Goal: Book appointment/travel/reservation

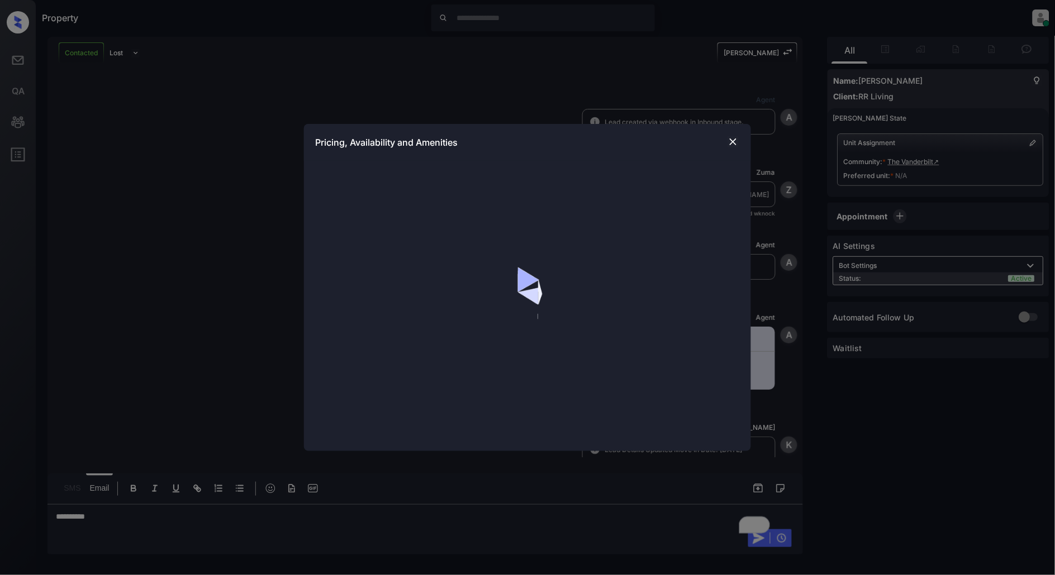
scroll to position [518, 0]
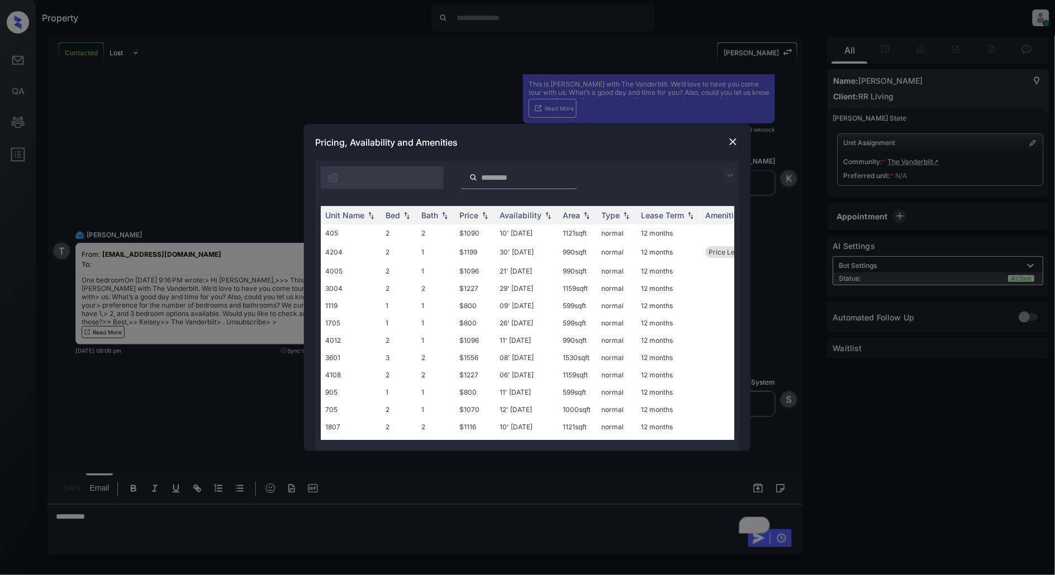
click at [729, 174] on img at bounding box center [729, 175] width 13 height 13
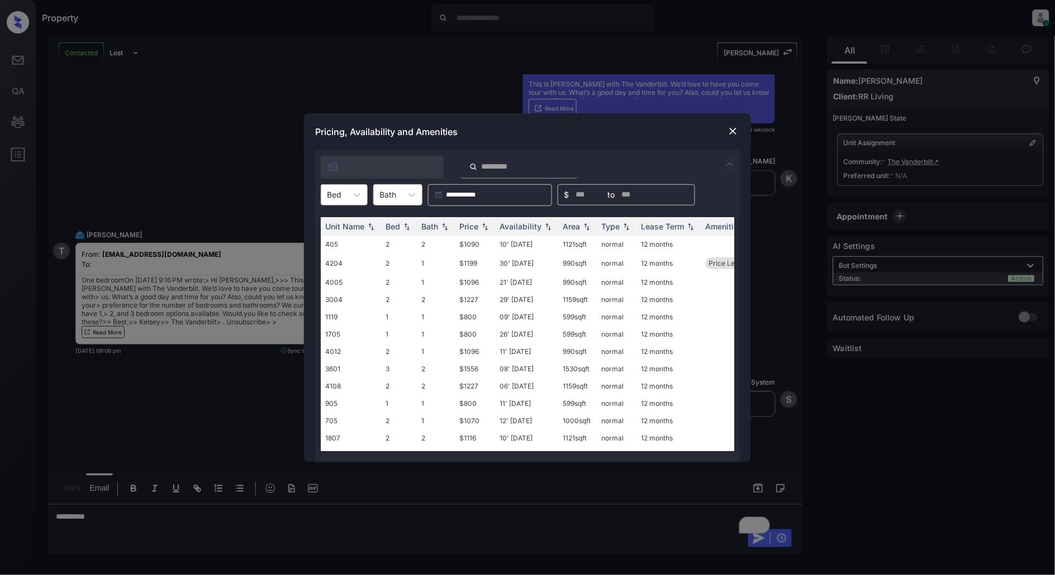
click at [345, 196] on div "Bed" at bounding box center [334, 195] width 26 height 16
click at [331, 223] on div "1" at bounding box center [344, 222] width 47 height 20
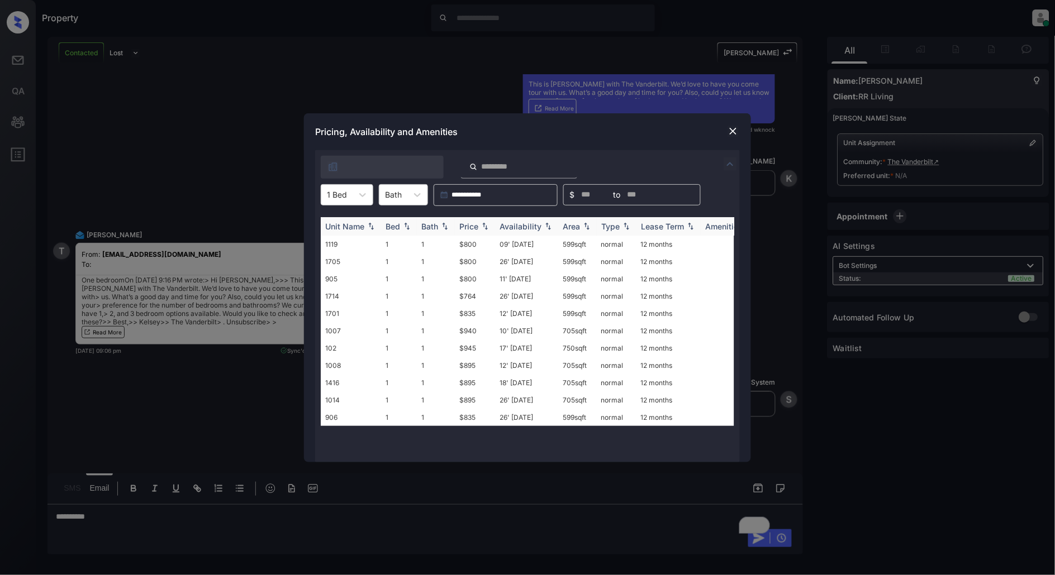
click at [488, 220] on th "Price" at bounding box center [475, 226] width 40 height 18
click at [482, 226] on img at bounding box center [484, 226] width 11 height 8
drag, startPoint x: 479, startPoint y: 246, endPoint x: 458, endPoint y: 246, distance: 20.7
click at [458, 246] on td "$764" at bounding box center [475, 244] width 40 height 17
copy td "$764"
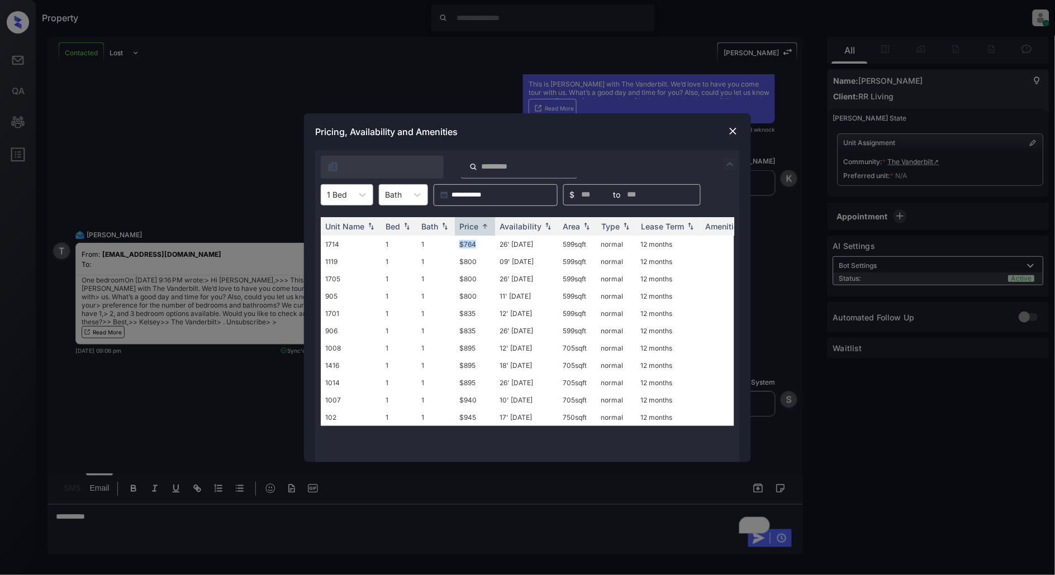
click at [735, 131] on img at bounding box center [732, 131] width 11 height 11
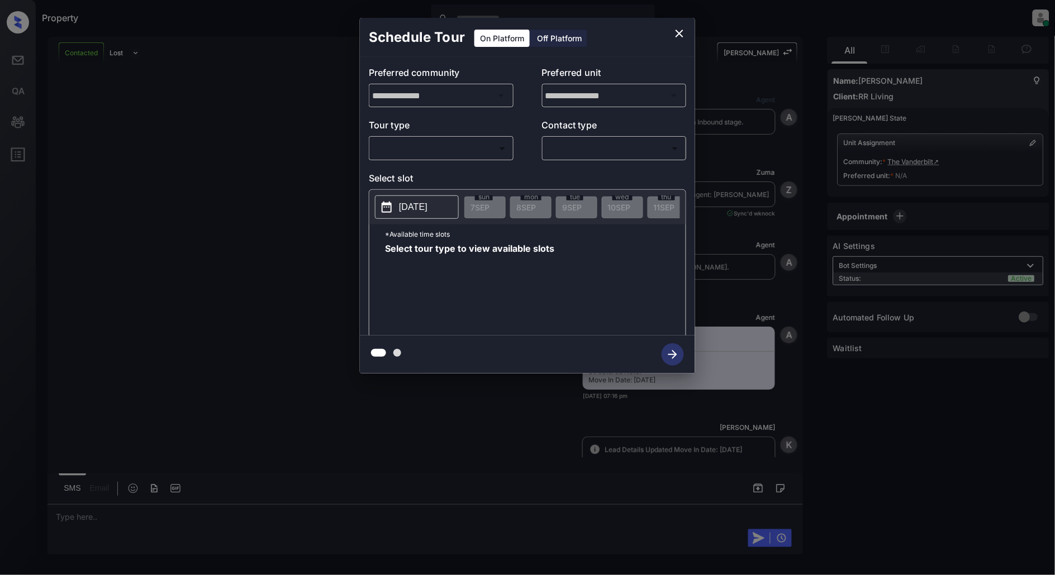
scroll to position [1129, 0]
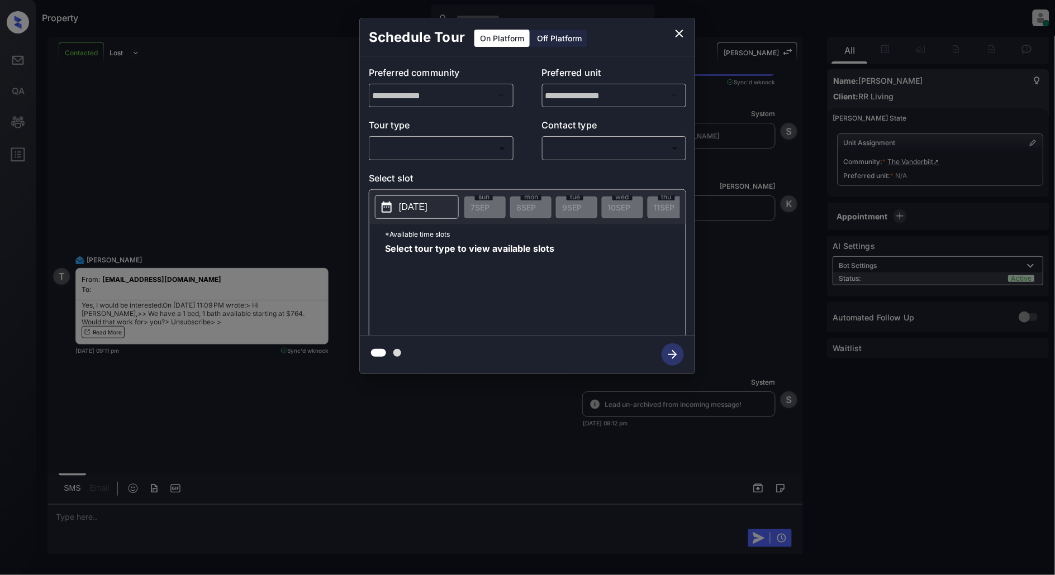
click at [462, 159] on div "​ ​" at bounding box center [441, 148] width 145 height 24
click at [460, 155] on body "Property Patrick Deasis Online Set yourself offline Set yourself on break Profi…" at bounding box center [527, 287] width 1055 height 575
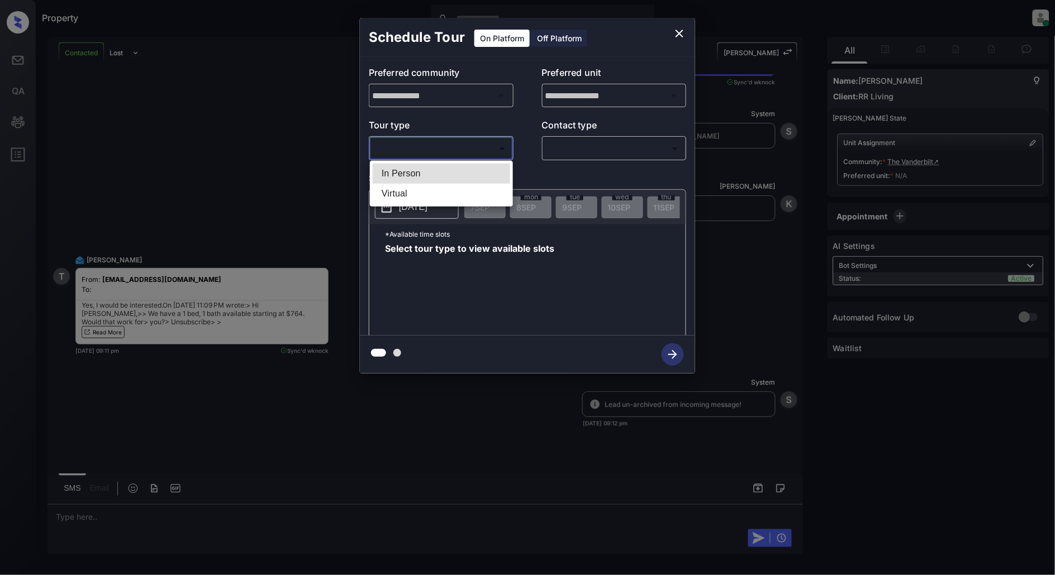
click at [445, 183] on li "In Person" at bounding box center [441, 174] width 137 height 20
type input "********"
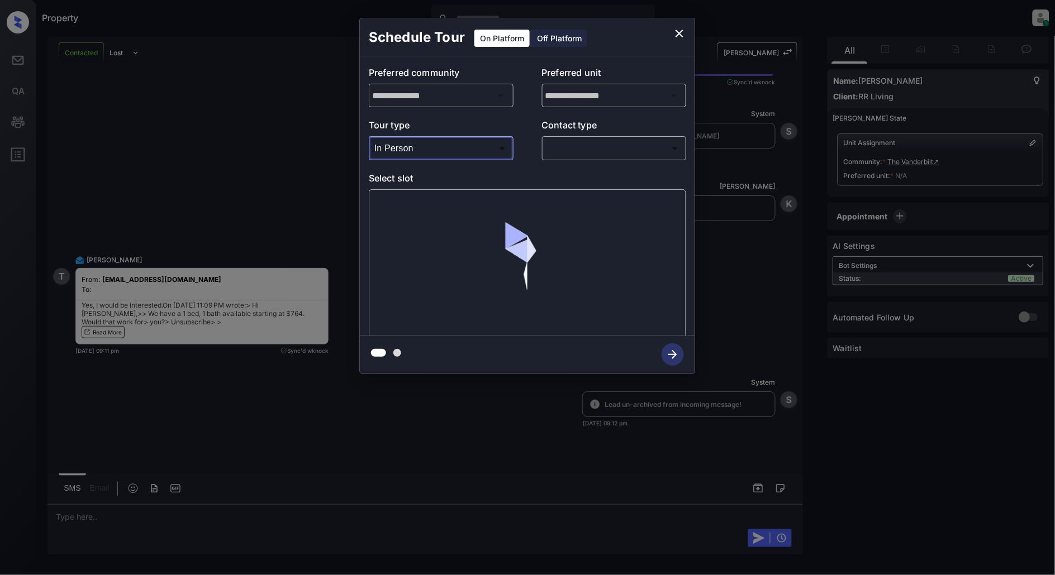
click at [573, 140] on body "Property Patrick Deasis Online Set yourself offline Set yourself on break Profi…" at bounding box center [527, 287] width 1055 height 575
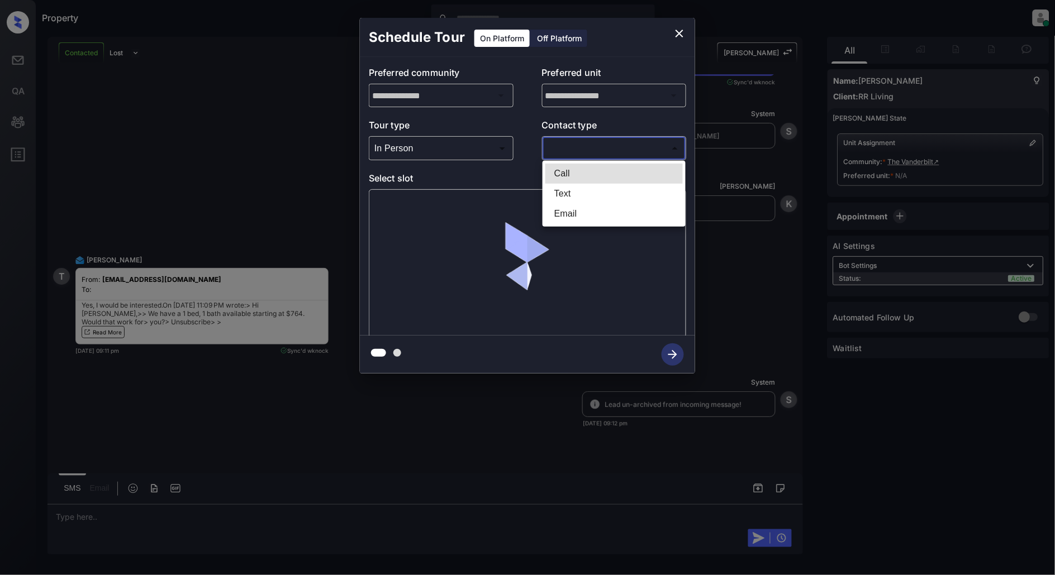
click at [601, 197] on li "Text" at bounding box center [613, 194] width 137 height 20
type input "****"
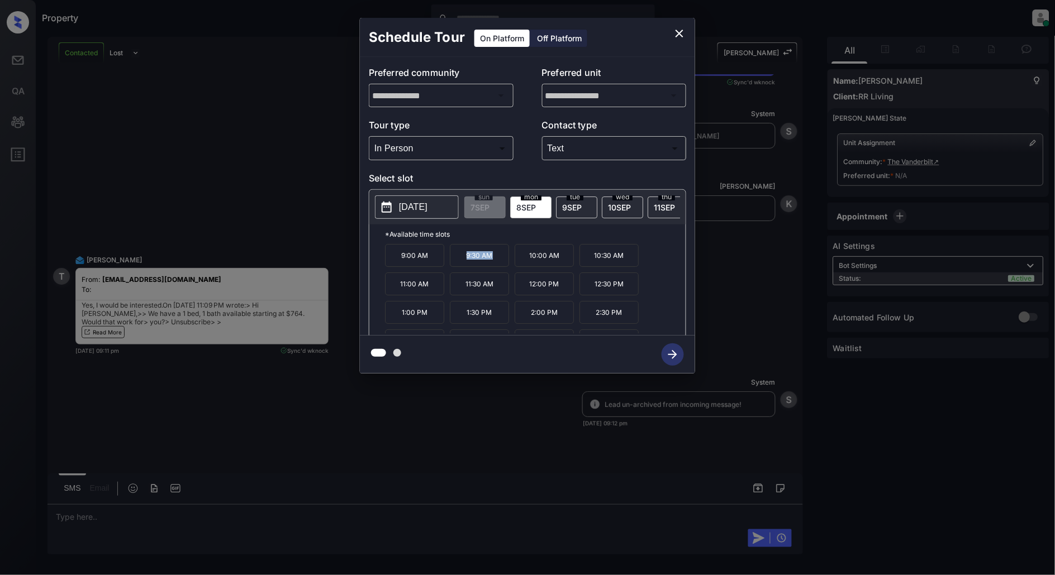
drag, startPoint x: 492, startPoint y: 264, endPoint x: 453, endPoint y: 259, distance: 39.4
click at [453, 259] on p "9:30 AM" at bounding box center [479, 255] width 59 height 23
copy p "9:30 AM"
drag, startPoint x: 622, startPoint y: 296, endPoint x: 590, endPoint y: 289, distance: 32.5
click at [590, 289] on p "12:30 PM" at bounding box center [608, 284] width 59 height 23
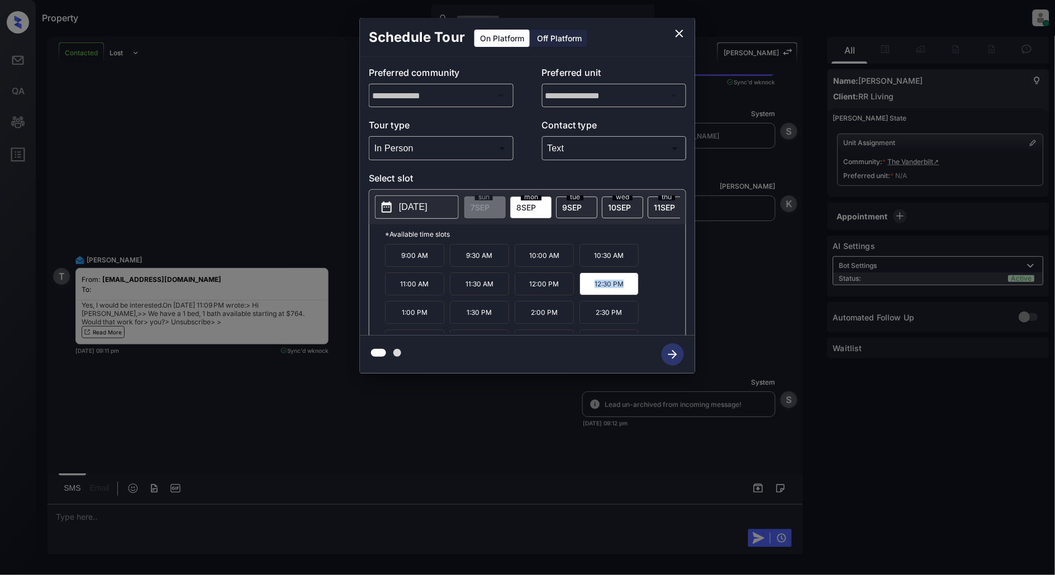
copy p "12:30 PM"
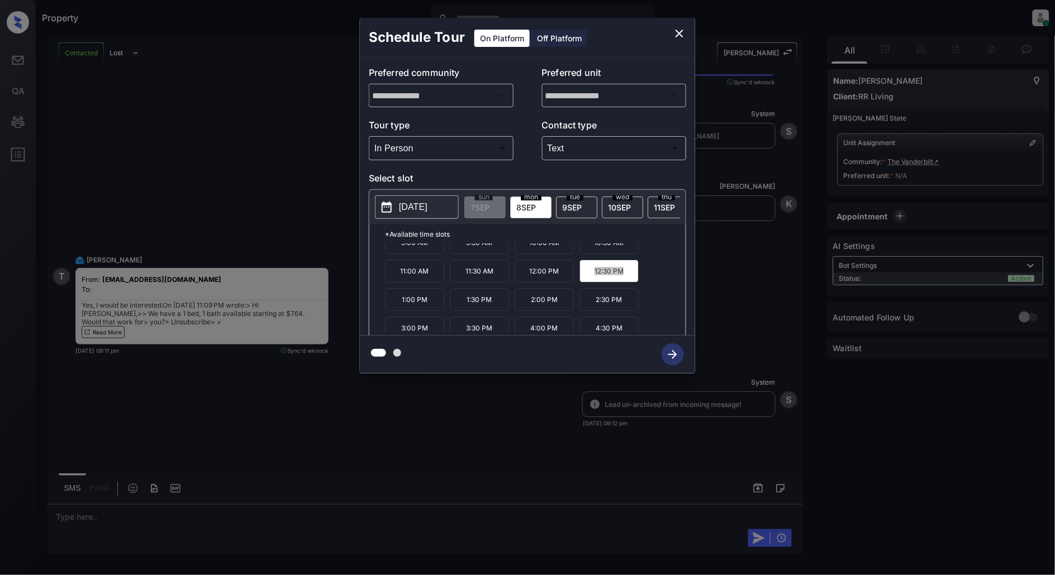
scroll to position [19, 0]
drag, startPoint x: 428, startPoint y: 330, endPoint x: 383, endPoint y: 332, distance: 44.7
click at [383, 332] on div "*Available time slots 9:00 AM 9:30 AM 10:00 AM 10:30 AM 11:00 AM 11:30 AM 12:00…" at bounding box center [527, 282] width 316 height 115
copy p "3:00 PM"
click at [674, 30] on icon "close" at bounding box center [679, 33] width 13 height 13
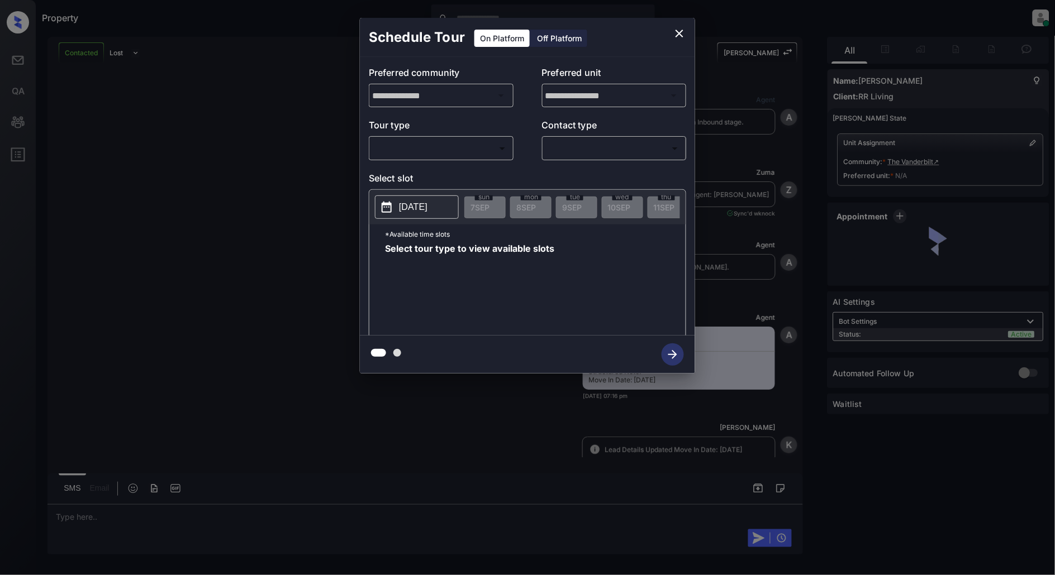
scroll to position [1732, 0]
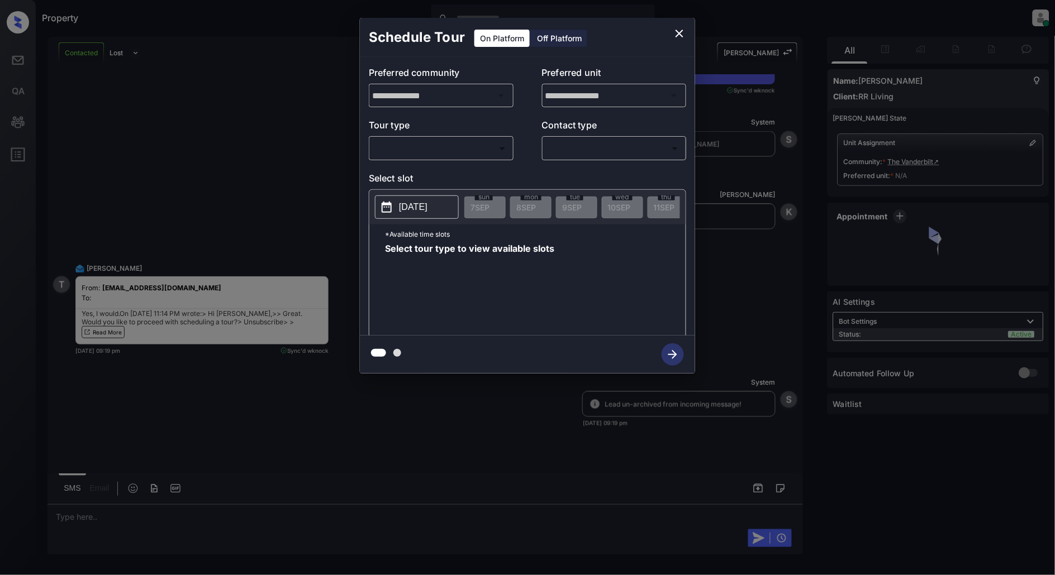
click at [455, 146] on body "Property Patrick Deasis Online Set yourself offline Set yourself on break Profi…" at bounding box center [527, 287] width 1055 height 575
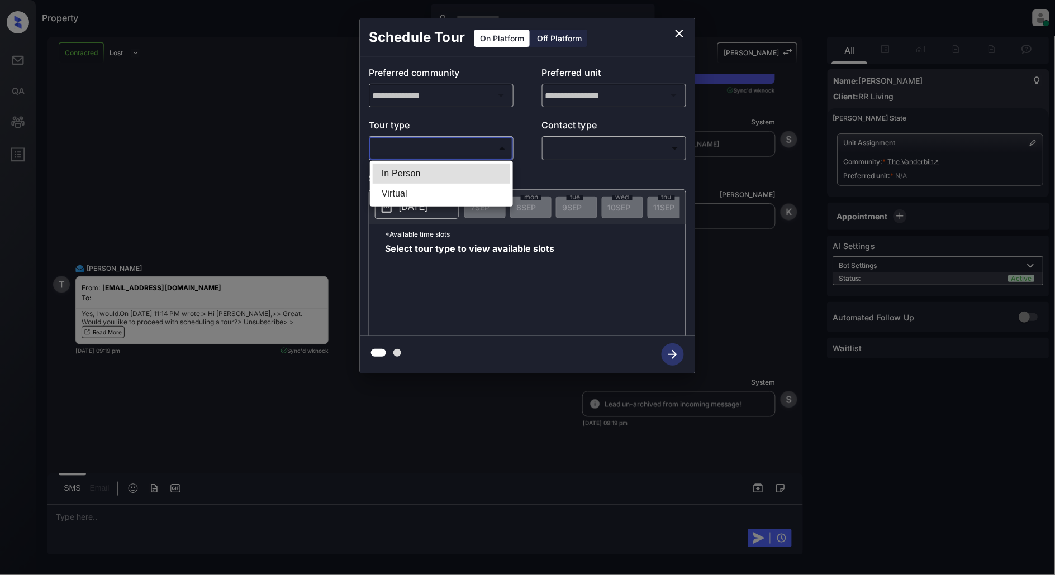
click at [417, 168] on li "In Person" at bounding box center [441, 174] width 137 height 20
type input "********"
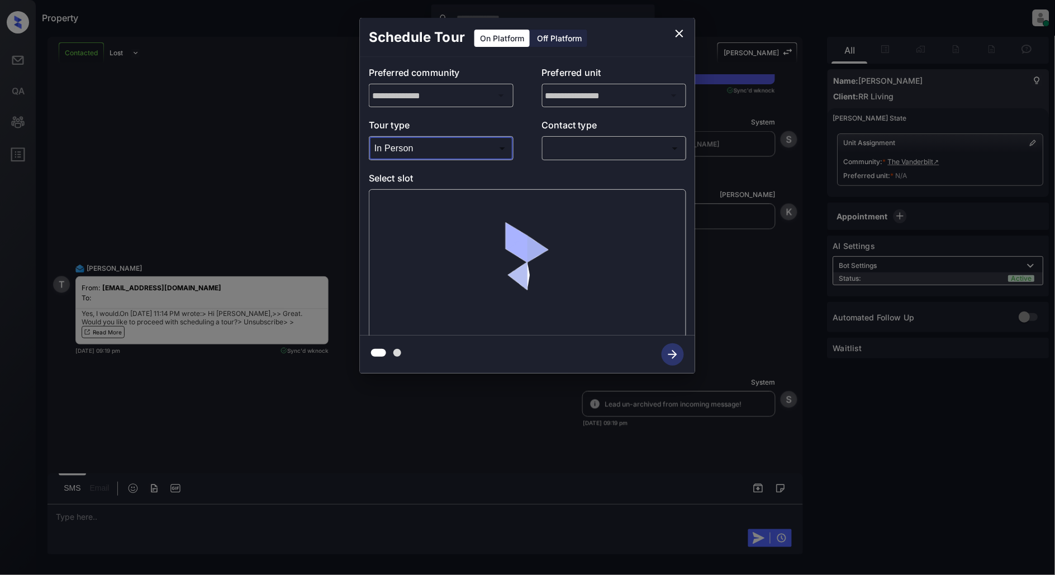
click at [561, 151] on body "Property [PERSON_NAME] Online Set yourself offline Set yourself on break Profil…" at bounding box center [527, 287] width 1055 height 575
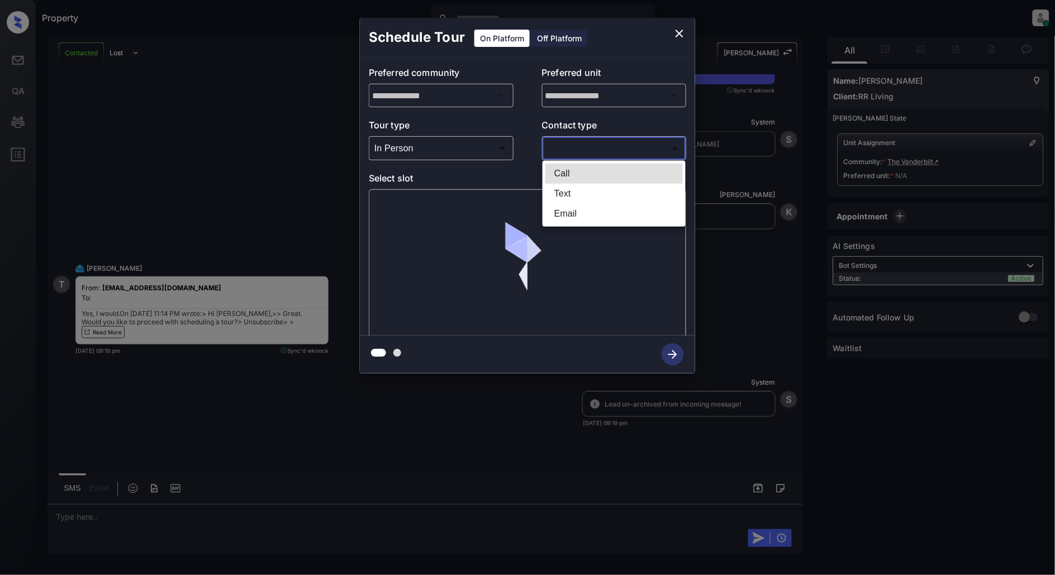
click at [563, 192] on li "Text" at bounding box center [613, 194] width 137 height 20
type input "****"
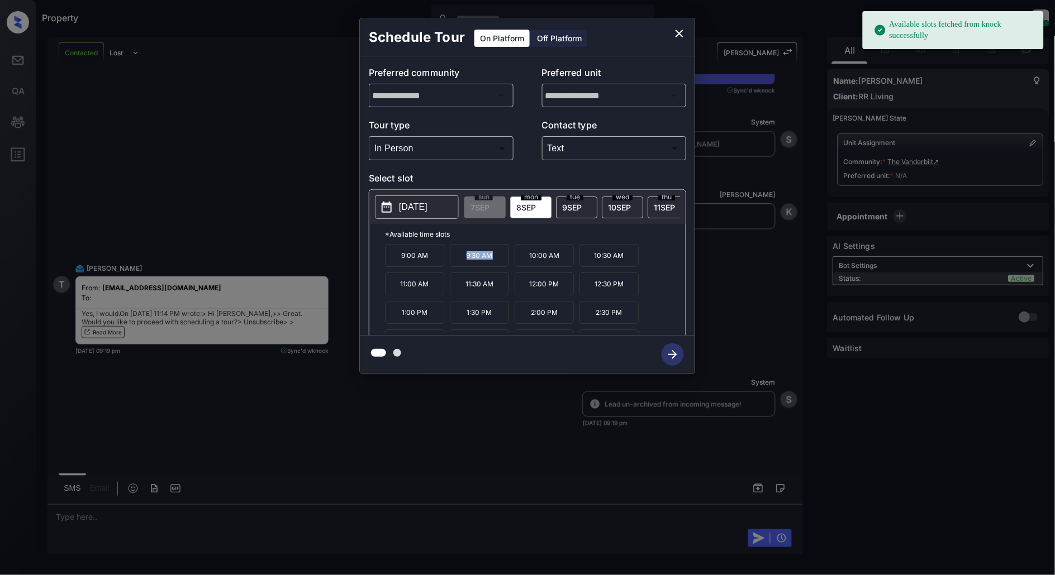
drag, startPoint x: 499, startPoint y: 264, endPoint x: 464, endPoint y: 264, distance: 34.6
click at [464, 264] on p "9:30 AM" at bounding box center [479, 255] width 59 height 23
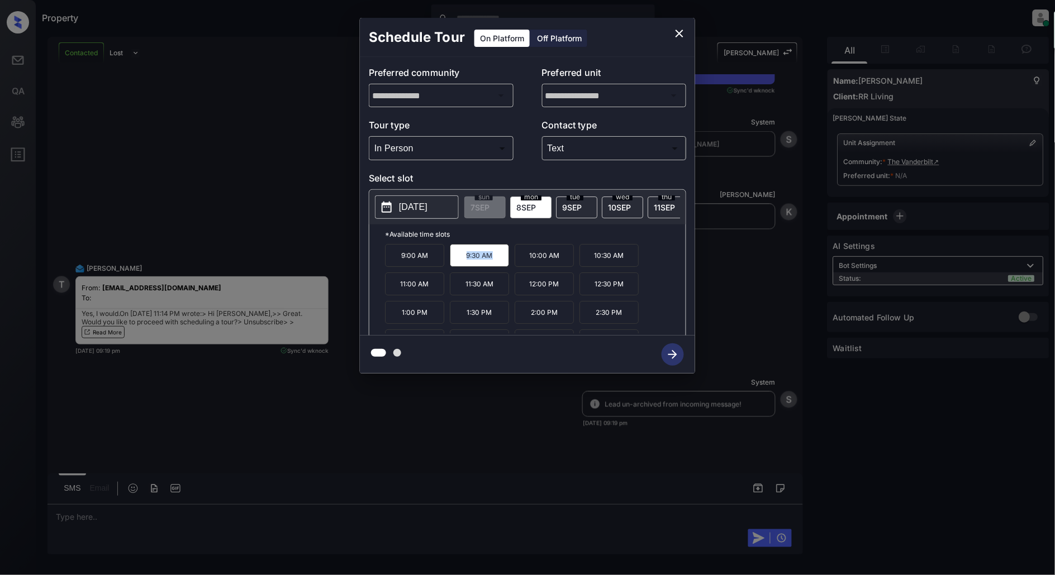
copy p "9:30 AM"
drag, startPoint x: 565, startPoint y: 293, endPoint x: 521, endPoint y: 296, distance: 43.7
click at [521, 296] on p "12:00 PM" at bounding box center [543, 284] width 59 height 23
copy p "12:00 PM"
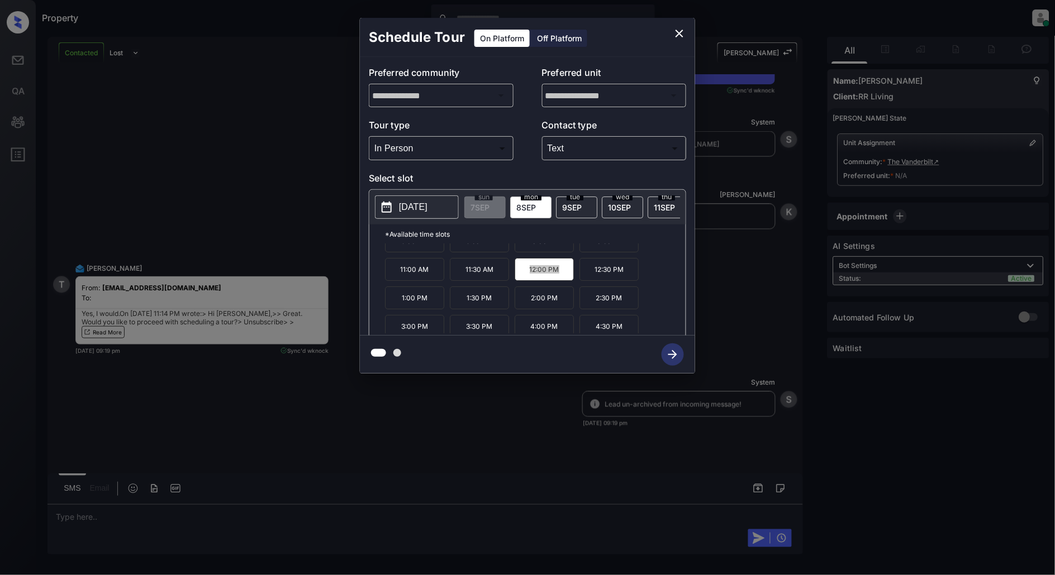
scroll to position [19, 0]
drag, startPoint x: 435, startPoint y: 327, endPoint x: 384, endPoint y: 328, distance: 50.8
click at [384, 328] on div "*Available time slots 9:00 AM 9:30 AM 10:00 AM 10:30 AM 11:00 AM 11:30 AM 12:00…" at bounding box center [527, 282] width 316 height 115
copy p "3:00 PM"
click at [679, 28] on icon "close" at bounding box center [679, 33] width 13 height 13
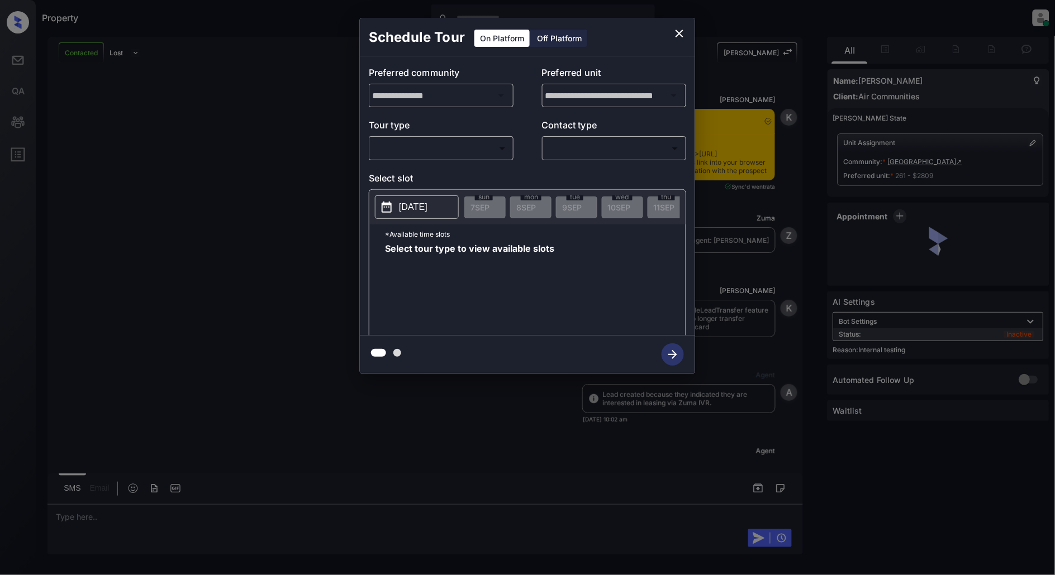
scroll to position [2963, 0]
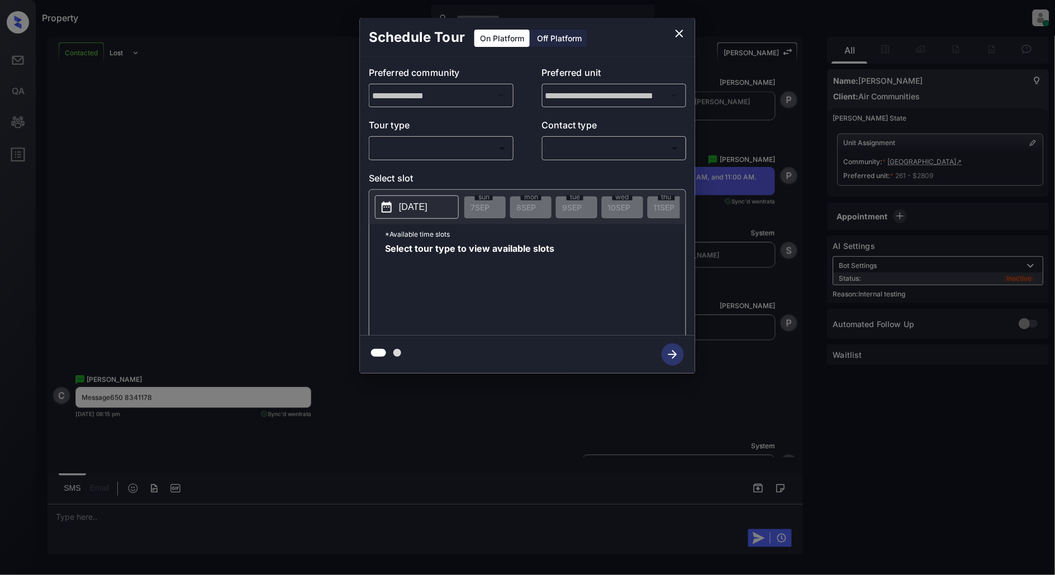
click at [422, 159] on div "​ ​" at bounding box center [441, 148] width 145 height 24
click at [421, 157] on body "Property [PERSON_NAME] Online Set yourself offline Set yourself on break Profil…" at bounding box center [527, 287] width 1055 height 575
click at [416, 180] on li "In Person" at bounding box center [441, 174] width 137 height 20
type input "********"
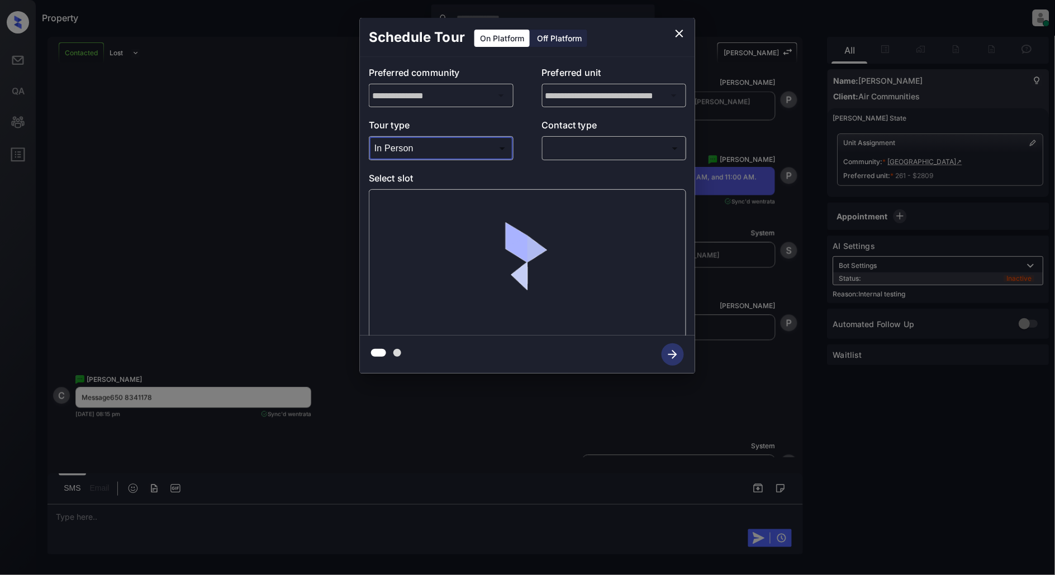
click at [564, 164] on div "**********" at bounding box center [527, 196] width 335 height 279
click at [576, 155] on body "Property Patrick Deasis Online Set yourself offline Set yourself on break Profi…" at bounding box center [527, 287] width 1055 height 575
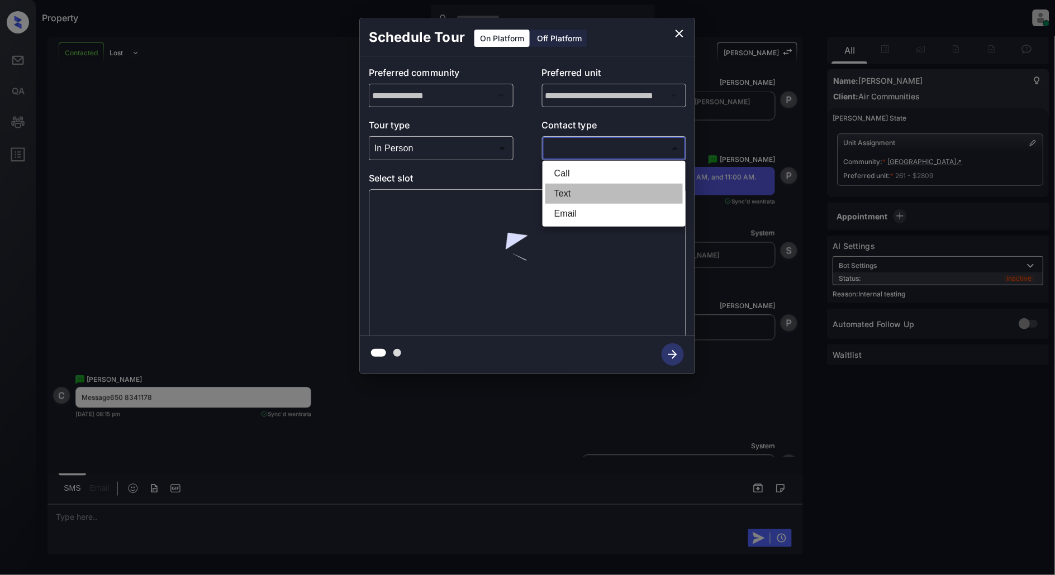
click at [563, 198] on li "Text" at bounding box center [613, 194] width 137 height 20
type input "****"
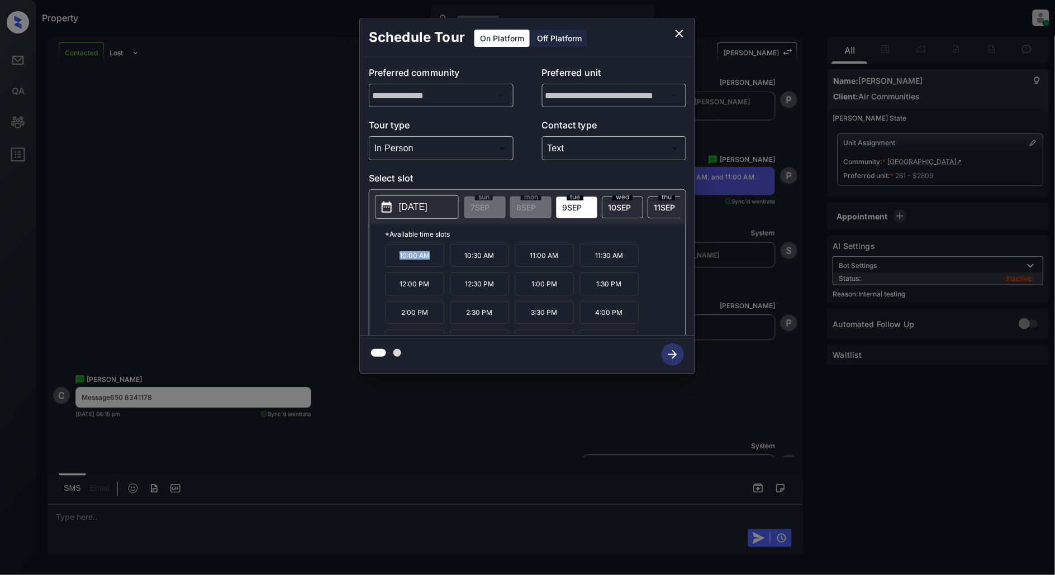
drag, startPoint x: 431, startPoint y: 264, endPoint x: 397, endPoint y: 264, distance: 34.1
click at [397, 264] on p "10:00 AM" at bounding box center [414, 255] width 59 height 23
copy p "10:00 AM"
drag, startPoint x: 489, startPoint y: 293, endPoint x: 458, endPoint y: 292, distance: 31.3
click at [458, 292] on p "12:30 PM" at bounding box center [479, 284] width 59 height 23
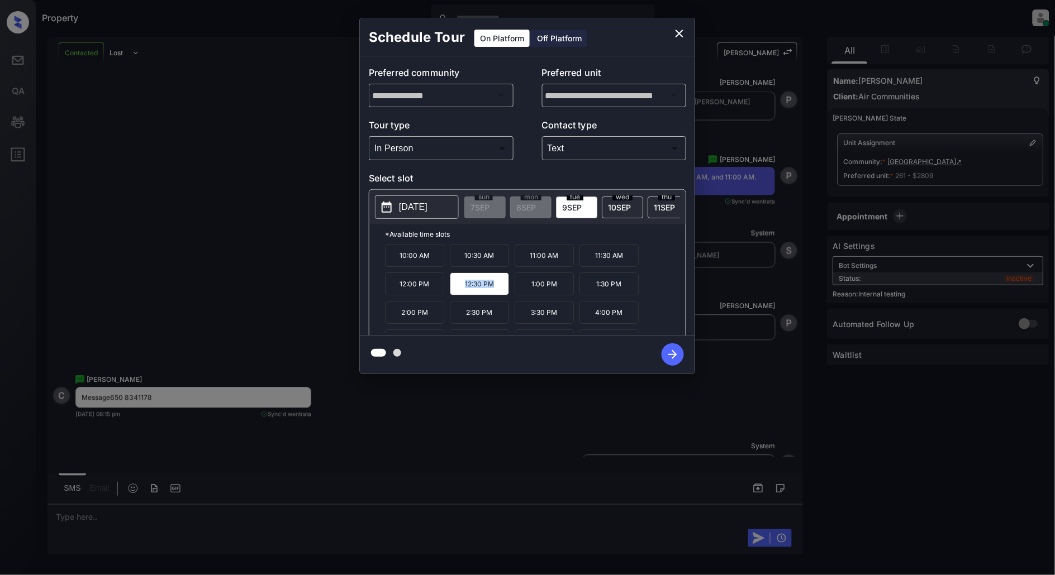
drag, startPoint x: 500, startPoint y: 297, endPoint x: 445, endPoint y: 297, distance: 54.7
click at [445, 297] on div "10:00 AM 10:30 AM 11:00 AM 11:30 AM 12:00 PM 12:30 PM 1:00 PM 1:30 PM 2:00 PM 2…" at bounding box center [535, 288] width 301 height 89
copy div "12:30 PM"
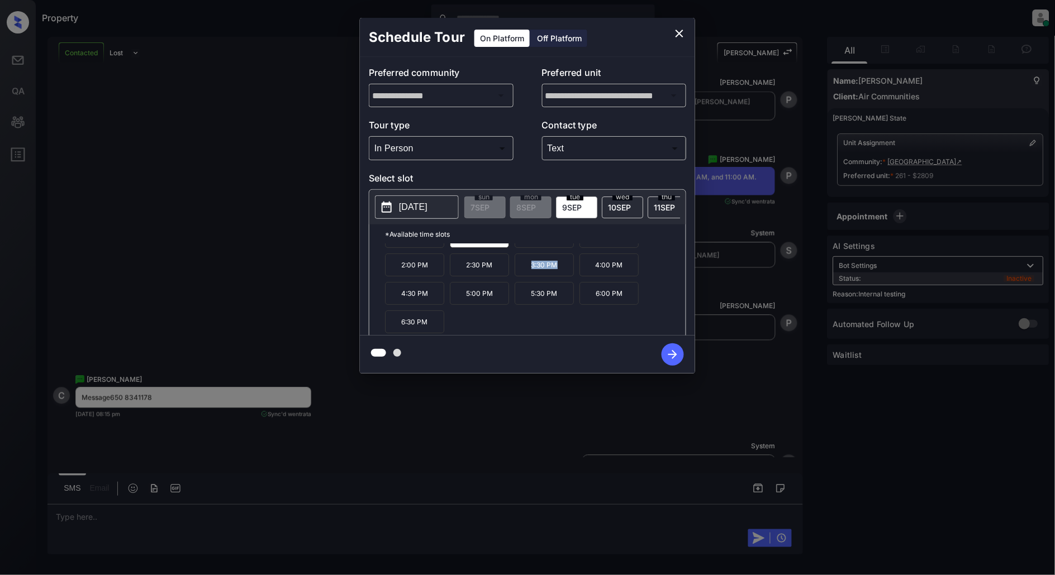
drag, startPoint x: 563, startPoint y: 271, endPoint x: 528, endPoint y: 273, distance: 34.7
click at [528, 273] on p "3:30 PM" at bounding box center [543, 265] width 59 height 23
copy p "3:30 PM"
click at [675, 32] on icon "close" at bounding box center [679, 33] width 13 height 13
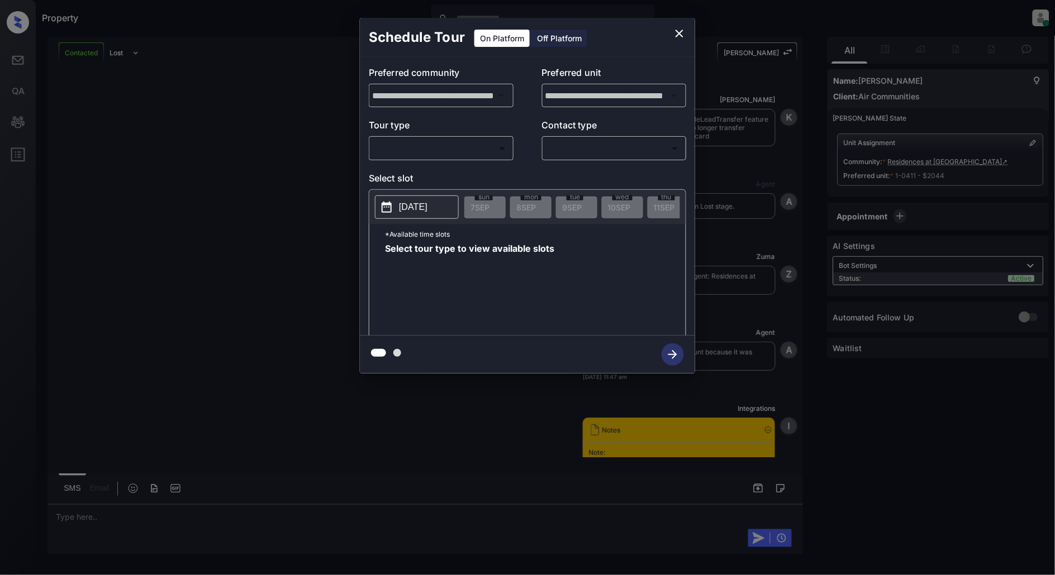
scroll to position [1386, 0]
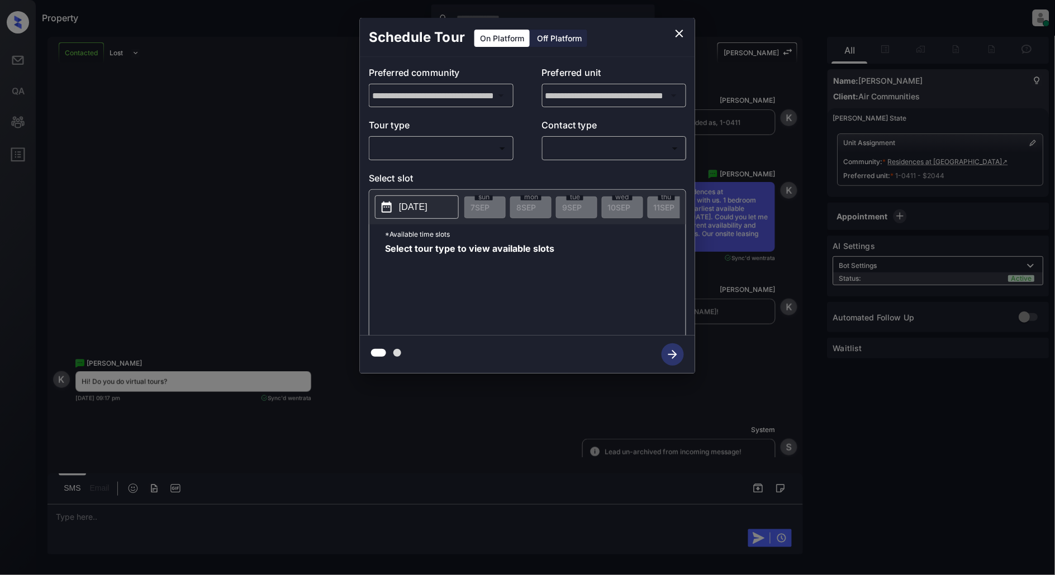
click at [465, 154] on body "Property [PERSON_NAME] Online Set yourself offline Set yourself on break Profil…" at bounding box center [527, 287] width 1055 height 575
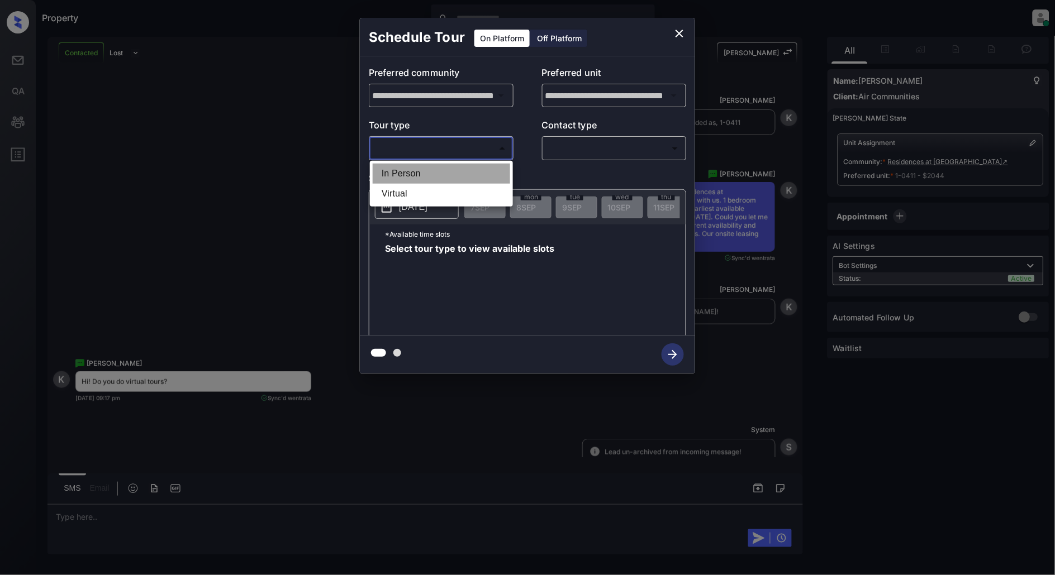
click at [420, 165] on li "In Person" at bounding box center [441, 174] width 137 height 20
type input "********"
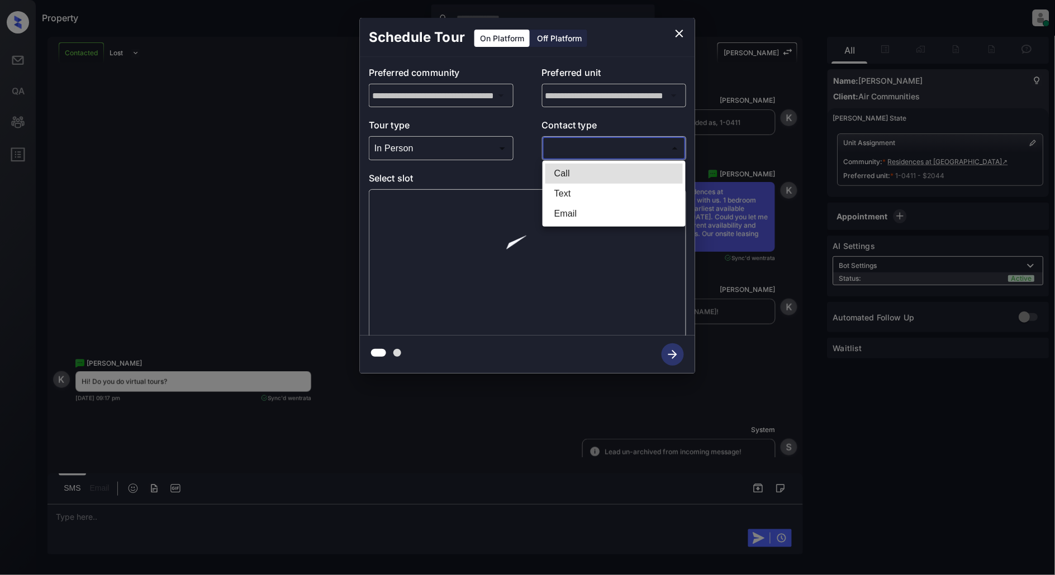
click at [567, 145] on body "Property Patrick Deasis Online Set yourself offline Set yourself on break Profi…" at bounding box center [527, 287] width 1055 height 575
click at [583, 188] on li "Text" at bounding box center [613, 194] width 137 height 20
type input "****"
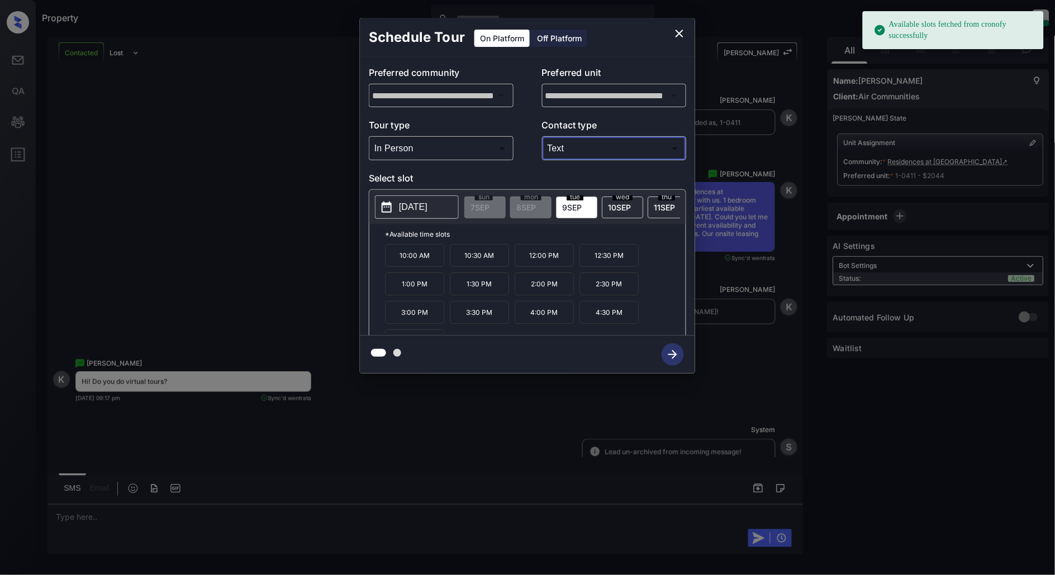
click at [673, 32] on icon "close" at bounding box center [679, 33] width 13 height 13
